Goal: Transaction & Acquisition: Download file/media

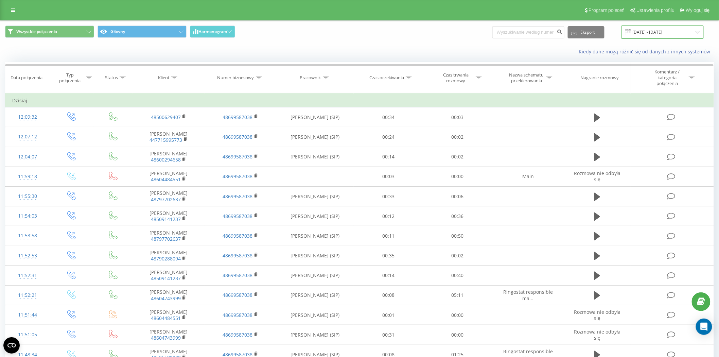
click at [655, 31] on input "[DATE] - [DATE]" at bounding box center [662, 31] width 82 height 13
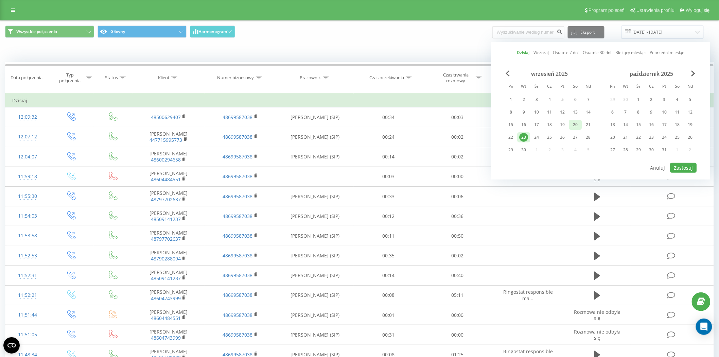
click at [575, 124] on div "20" at bounding box center [575, 124] width 9 height 9
click at [689, 165] on button "Zastosuj" at bounding box center [683, 168] width 26 height 10
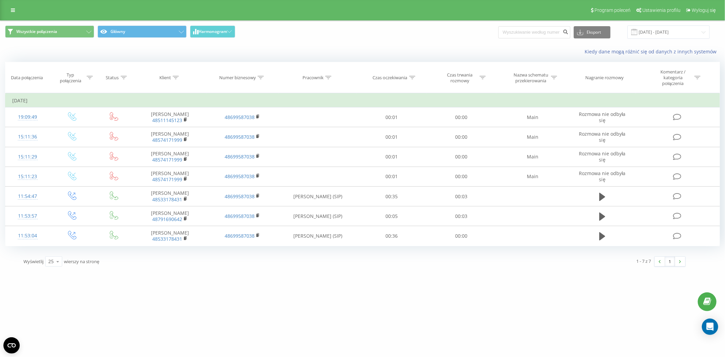
click at [337, 303] on div "[DOMAIN_NAME] Projekty [DOMAIN_NAME] Panel Informacyjny Centrum obsługi Dzienni…" at bounding box center [362, 178] width 725 height 357
click at [655, 37] on input "[DATE] - [DATE]" at bounding box center [668, 31] width 82 height 13
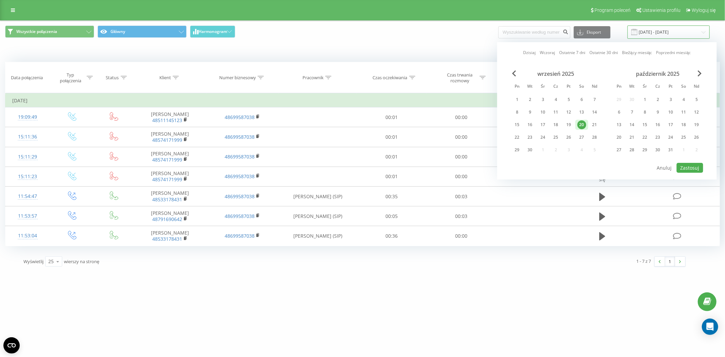
click at [656, 34] on input "[DATE] - [DATE]" at bounding box center [668, 31] width 82 height 13
click at [529, 136] on div "23" at bounding box center [529, 137] width 9 height 9
click at [530, 136] on div "23" at bounding box center [529, 137] width 9 height 9
click at [694, 166] on button "Zastosuj" at bounding box center [689, 168] width 26 height 10
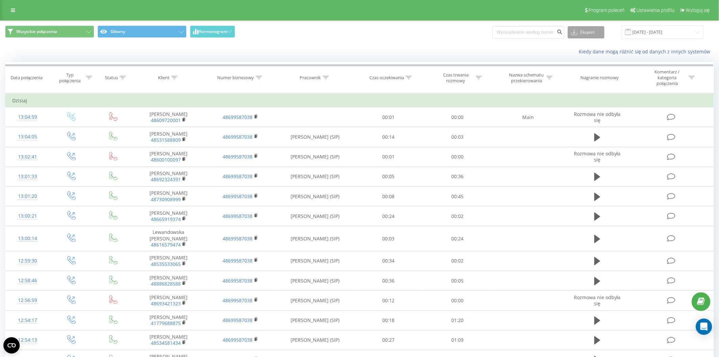
click at [599, 33] on button "Eksport" at bounding box center [586, 32] width 37 height 12
click at [589, 70] on div ".xlsx" at bounding box center [586, 69] width 36 height 12
click at [641, 31] on input "[DATE] - [DATE]" at bounding box center [662, 31] width 82 height 13
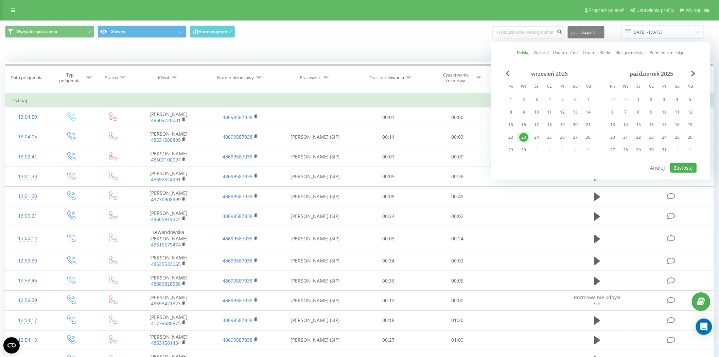
click at [636, 52] on link "Bieżący miesiąc" at bounding box center [630, 52] width 30 height 6
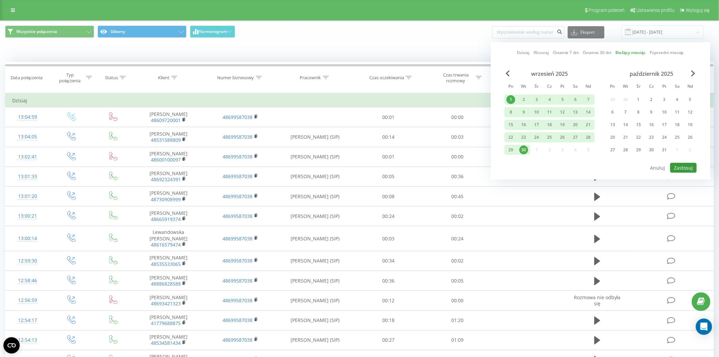
click at [680, 168] on button "Zastosuj" at bounding box center [683, 168] width 26 height 10
type input "[DATE] - [DATE]"
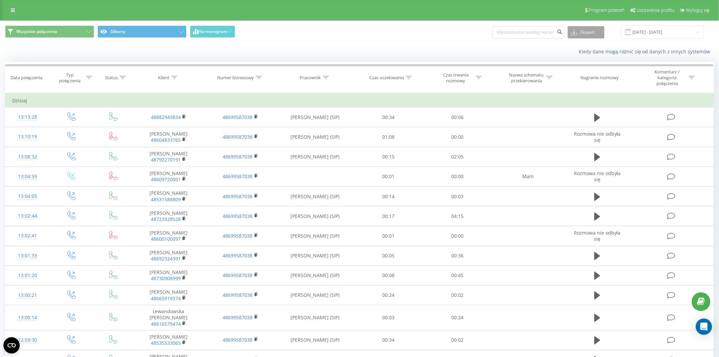
click at [588, 34] on button "Eksport" at bounding box center [586, 32] width 37 height 12
click at [589, 66] on div ".xlsx" at bounding box center [586, 69] width 36 height 12
